Goal: Book appointment/travel/reservation

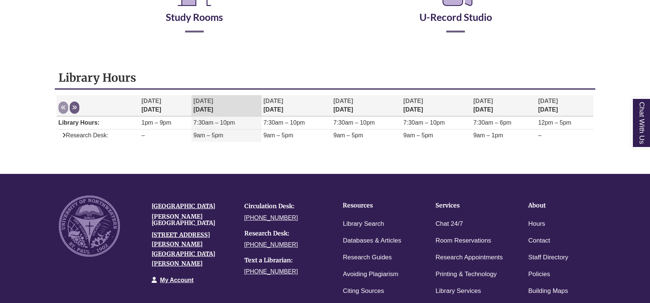
scroll to position [177, 0]
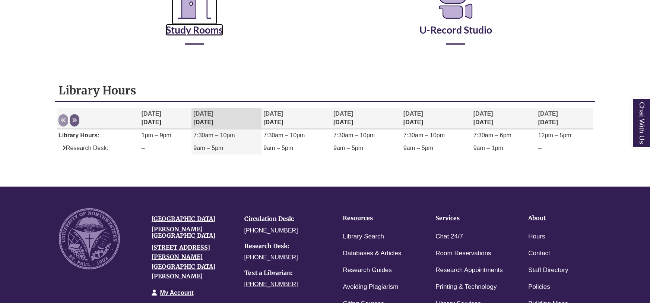
click at [196, 34] on link "Study Rooms" at bounding box center [194, 20] width 57 height 31
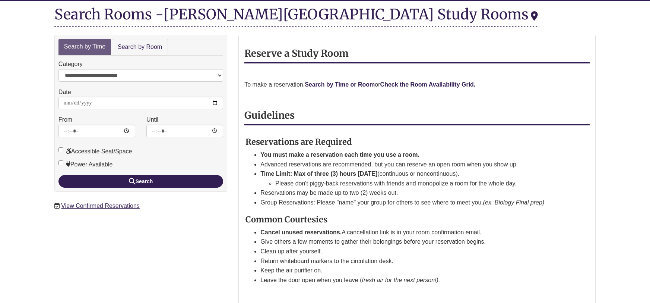
scroll to position [90, 0]
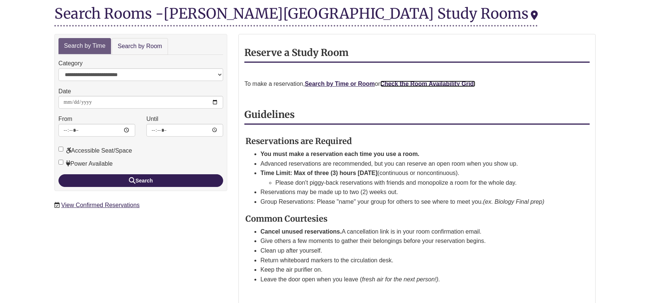
click at [421, 84] on strong "Check the Room Availability Grid." at bounding box center [427, 83] width 95 height 6
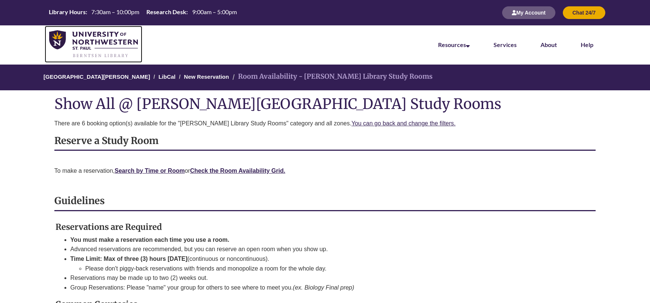
click at [67, 44] on img at bounding box center [93, 44] width 89 height 28
